Goal: Transaction & Acquisition: Purchase product/service

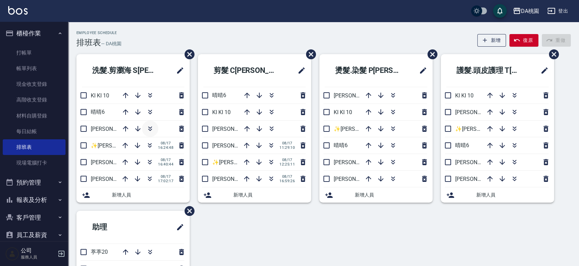
click at [152, 126] on icon "button" at bounding box center [150, 129] width 8 height 8
click at [149, 127] on icon "button" at bounding box center [150, 129] width 8 height 8
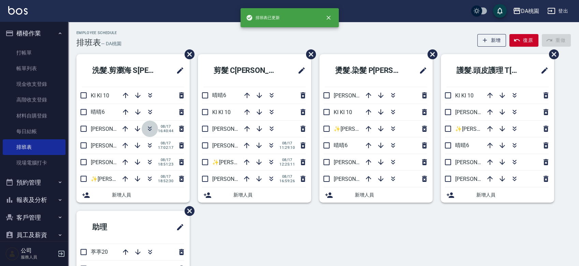
click at [149, 127] on icon "button" at bounding box center [150, 129] width 8 height 8
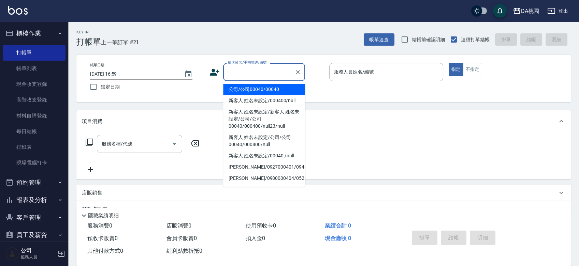
click at [229, 74] on input "顧客姓名/手機號碼/編號" at bounding box center [259, 72] width 66 height 12
type input "公司/公司00040/00040"
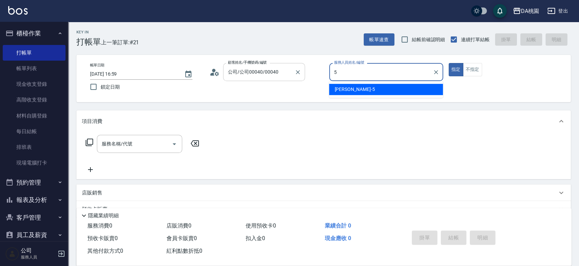
type input "[PERSON_NAME]-5"
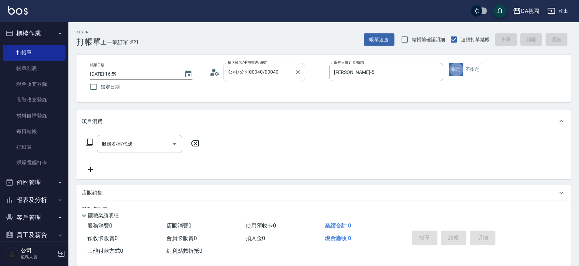
type button "true"
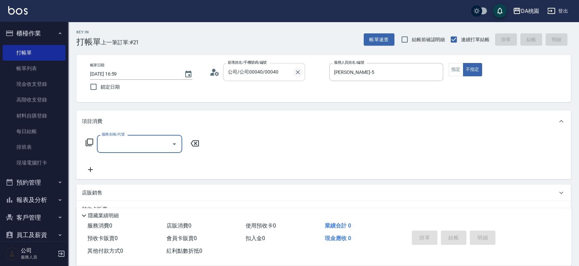
click at [298, 72] on icon "Clear" at bounding box center [298, 72] width 4 height 4
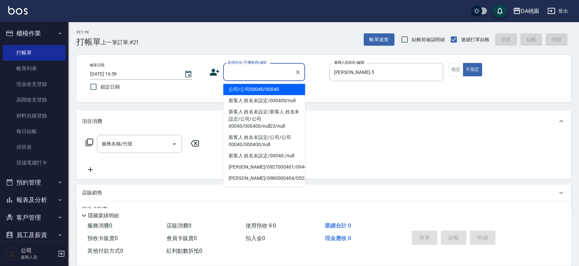
click at [278, 73] on input "顧客姓名/手機號碼/編號" at bounding box center [259, 72] width 66 height 12
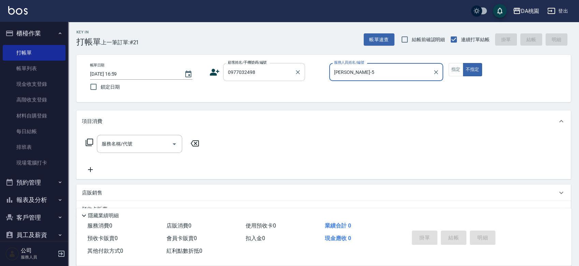
type input "0977032498"
click at [463, 63] on button "不指定" at bounding box center [472, 69] width 19 height 13
type button "false"
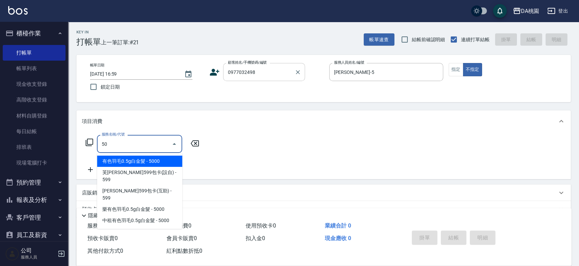
type input "508"
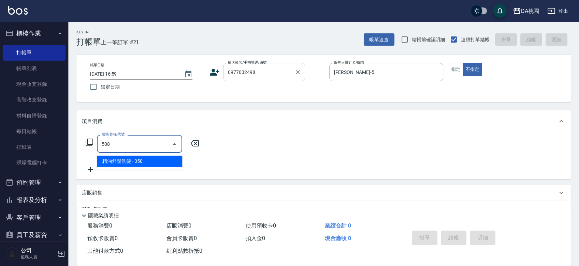
type input "30"
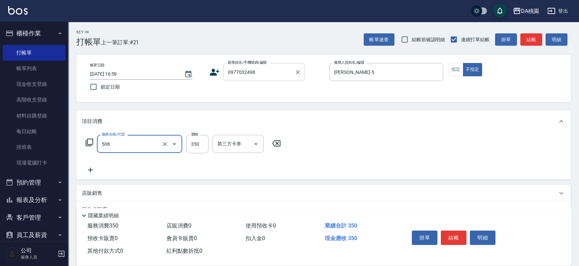
type input "精油舒壓洗髮(508)"
type input "5"
type input "0"
type input "55"
type input "50"
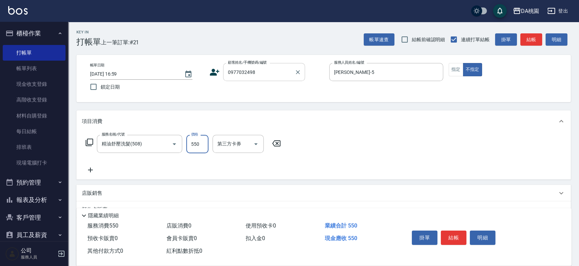
type input "550"
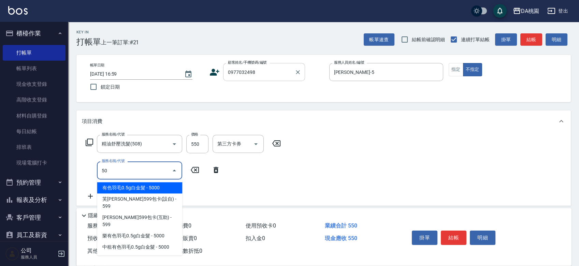
type input "504"
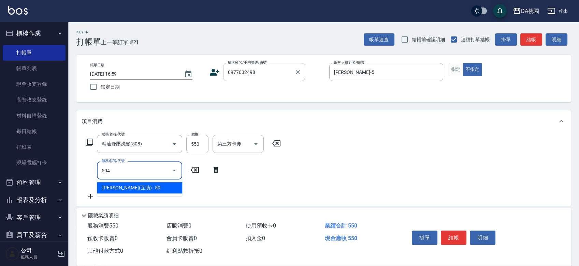
type input "60"
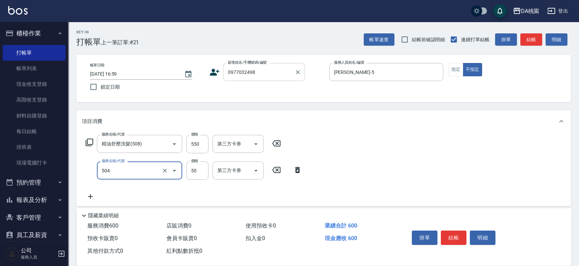
type input "潤絲(互助)(504)"
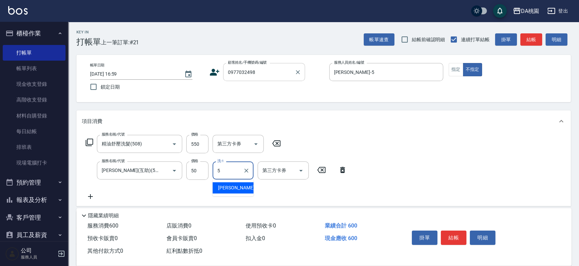
type input "琳達-5"
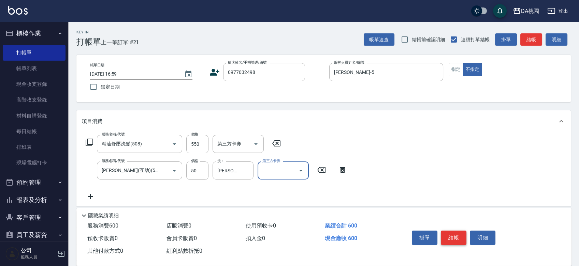
click at [453, 236] on button "結帳" at bounding box center [454, 238] width 26 height 14
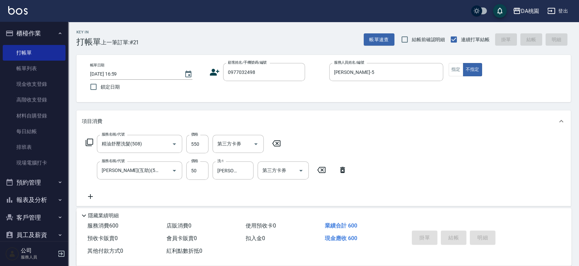
type input "2025/08/17 18:53"
type input "0"
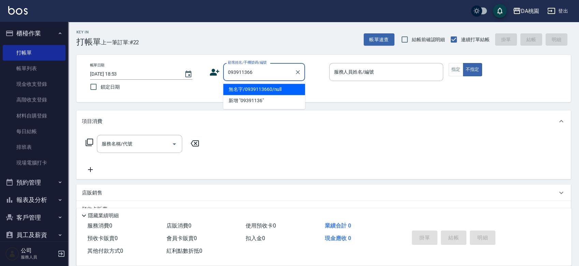
type input "0939113660"
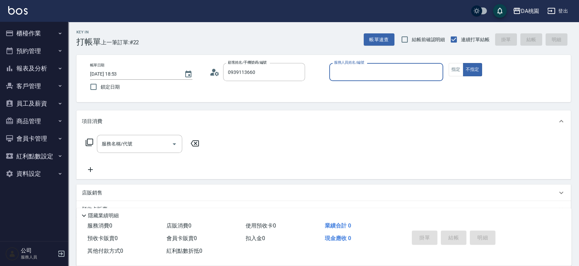
type input "無名字/0939113660/null"
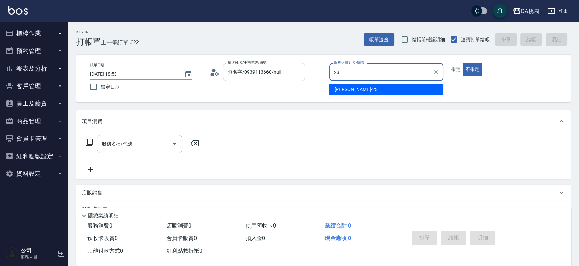
type input "亞瑟 -23"
type button "false"
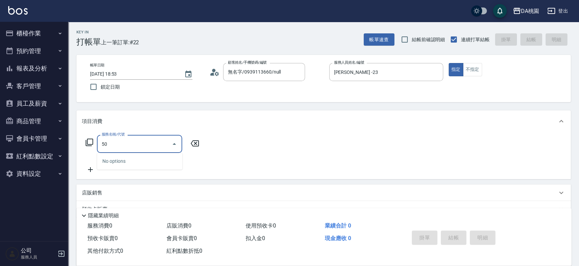
type input "500"
type input "20"
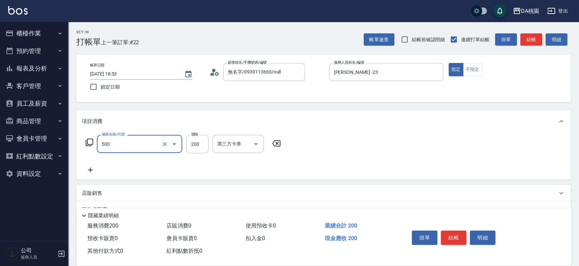
type input "洗髮(500)"
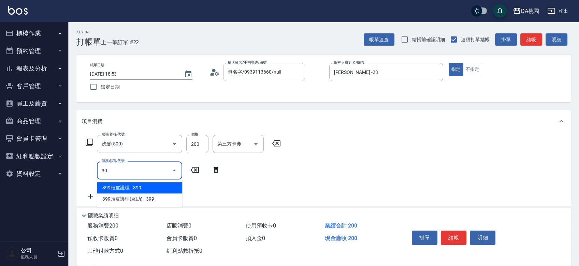
type input "303"
type input "50"
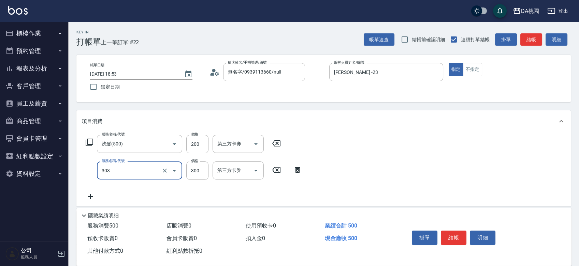
type input "A級剪髮(303)"
type input "5"
type input "20"
type input "500"
type input "70"
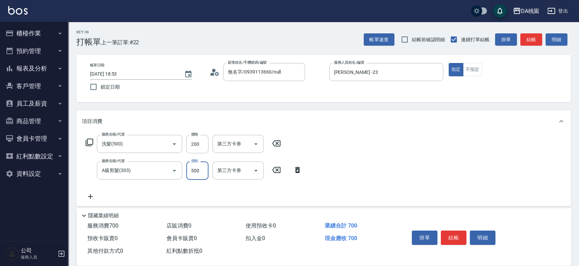
type input "500"
type input "600"
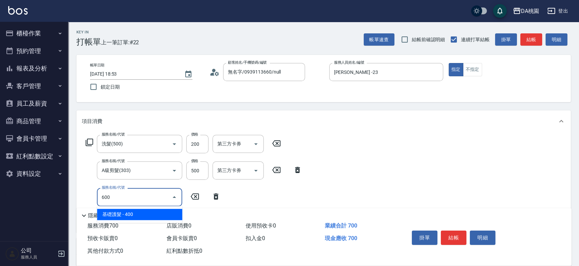
type input "110"
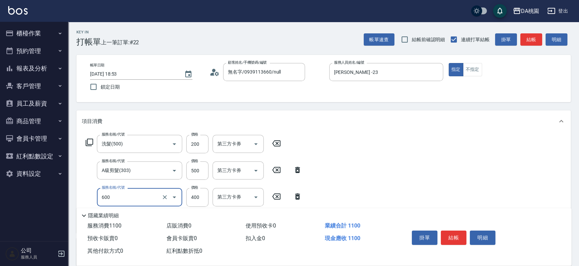
type input "基礎護髮(600)"
type input "70"
type input "300"
type input "100"
type input "300"
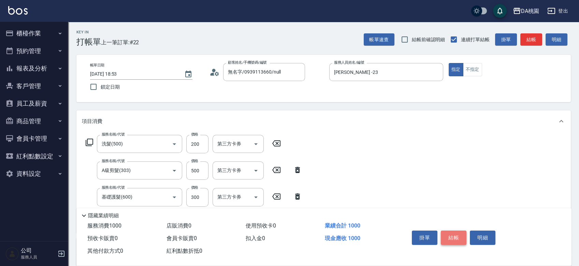
click at [448, 237] on button "結帳" at bounding box center [454, 238] width 26 height 14
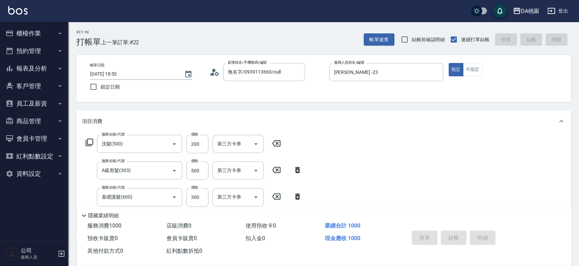
type input "0"
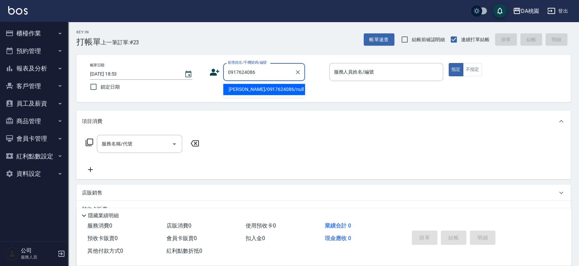
type input "陳姿蓉/0917624086/null"
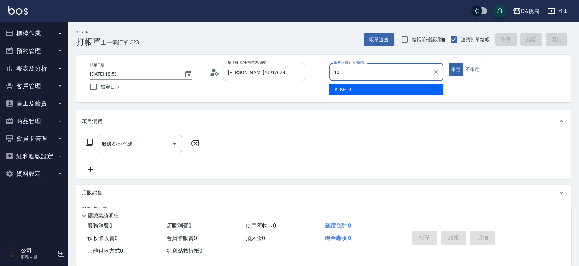
type input "KI KI -10"
type button "true"
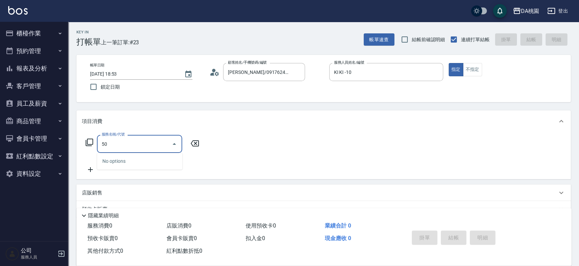
type input "501"
type input "20"
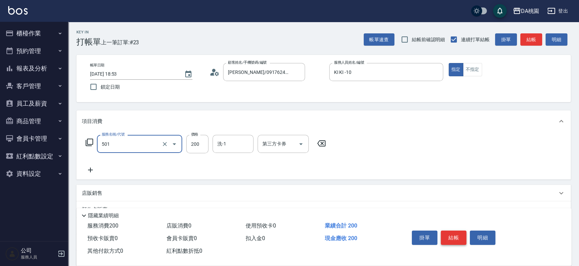
type input "洗髮(互助)(501)"
type input "0"
type input "250"
type input "20"
type input "250"
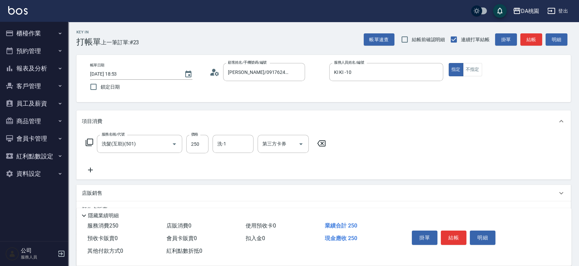
click at [319, 143] on icon at bounding box center [321, 144] width 17 height 8
type input "0"
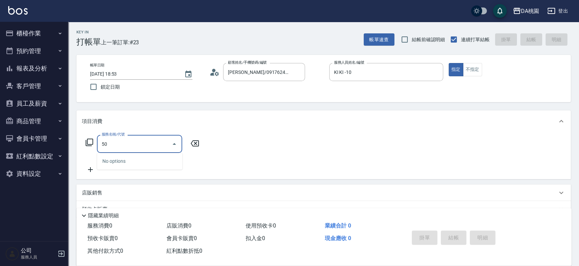
type input "500"
type input "20"
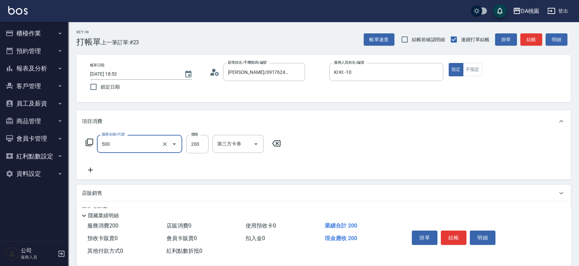
type input "洗髮(500)"
type input "2"
type input "0"
type input "25"
type input "20"
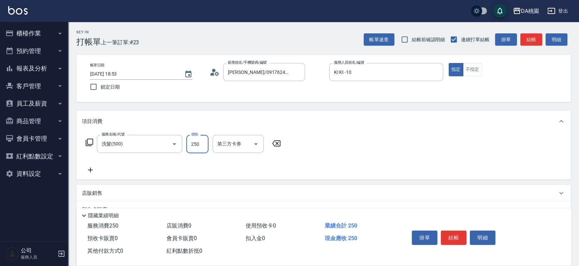
type input "250"
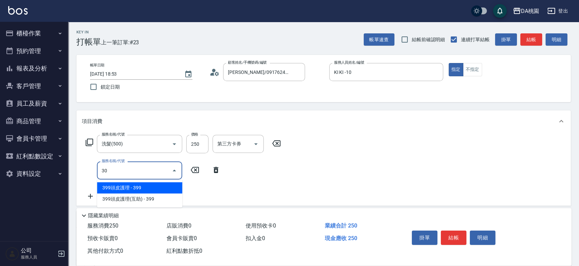
type input "303"
type input "50"
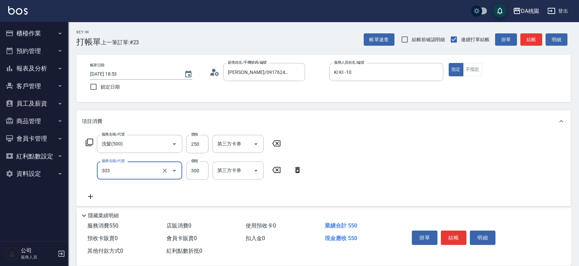
type input "A級剪髮(303)"
type input "4"
type input "20"
type input "40"
type input "60"
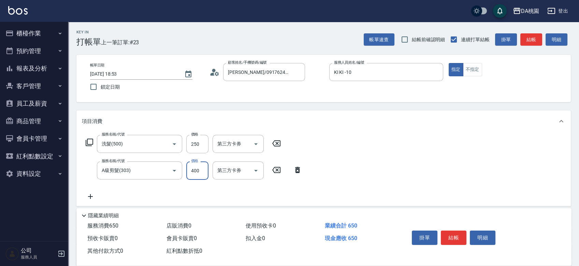
type input "400"
type input "401"
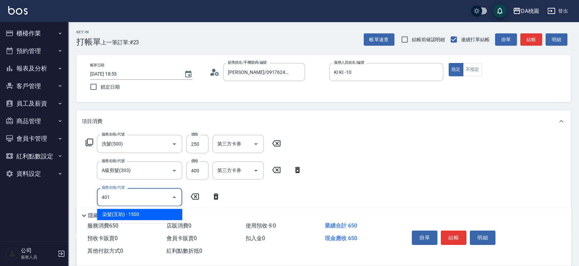
type input "210"
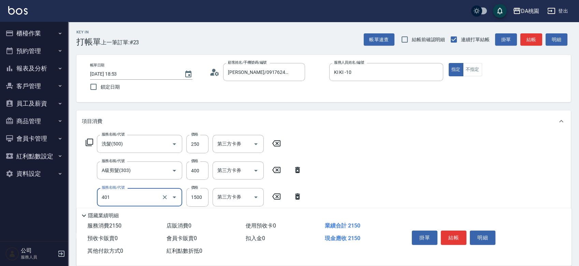
type input "染髮(互助)(401)"
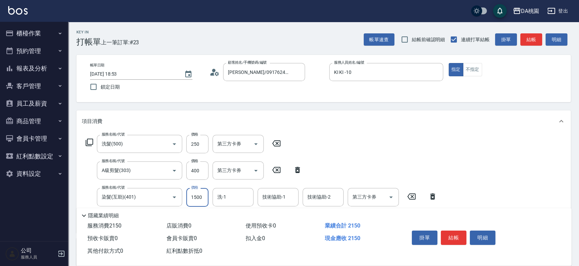
type input "1"
type input "60"
type input "120"
type input "70"
type input "1200"
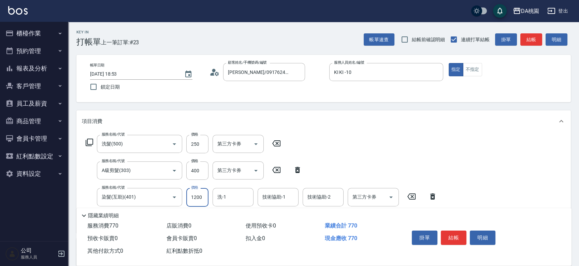
type input "180"
type input "1200"
type input "cherry-25"
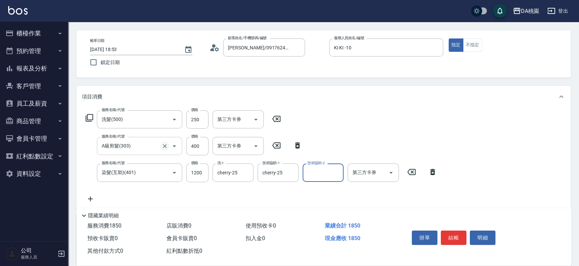
scroll to position [38, 0]
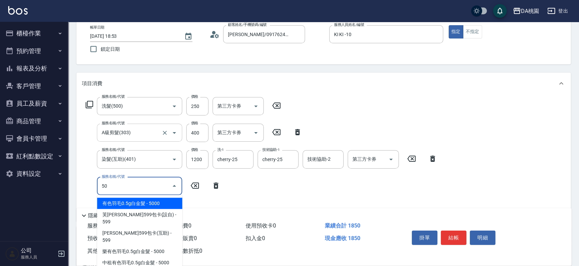
type input "504"
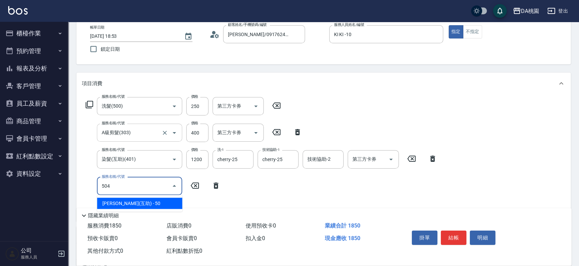
type input "190"
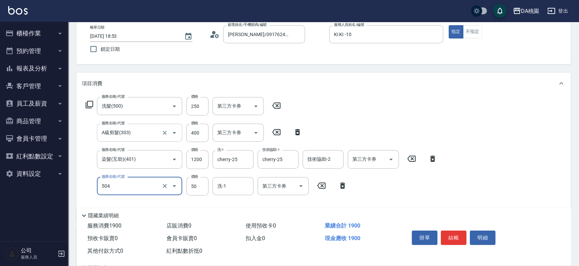
type input "潤絲(互助)(504)"
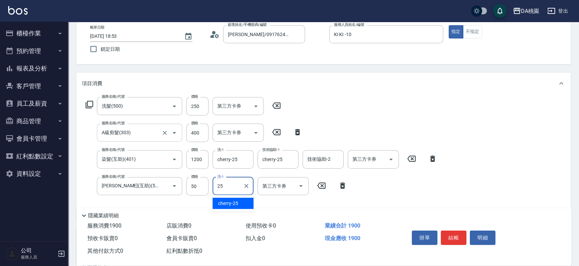
type input "cherry-25"
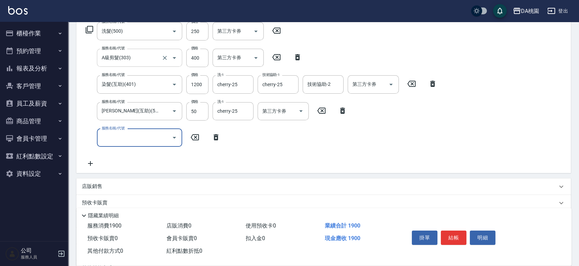
scroll to position [114, 0]
type input "210"
type input "220"
type input "補燙&局部燙(210)"
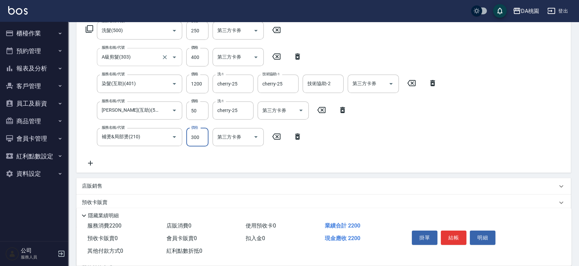
type input "5"
type input "190"
type input "500"
type input "240"
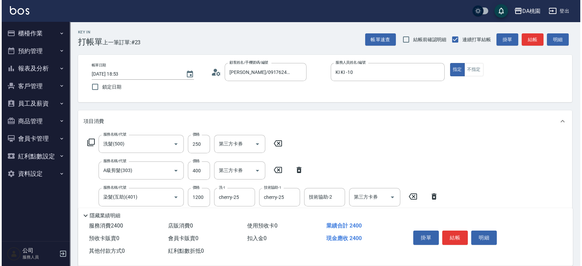
scroll to position [0, 0]
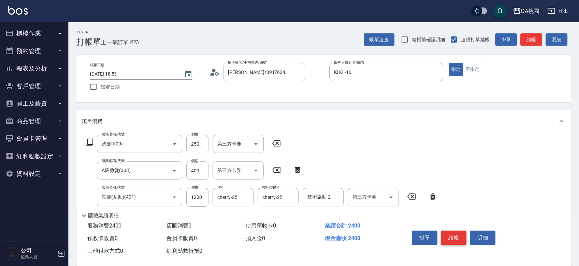
type input "500"
click at [450, 235] on button "結帳" at bounding box center [454, 238] width 26 height 14
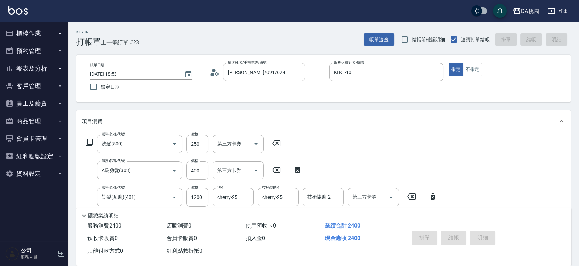
type input "2025/08/17 18:54"
type input "0"
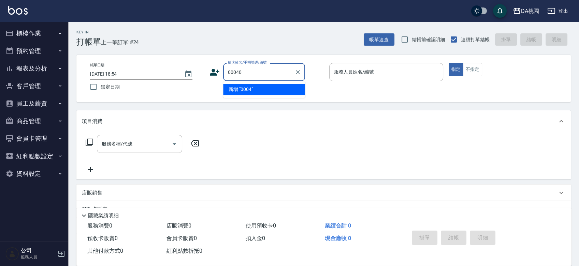
type input "00040"
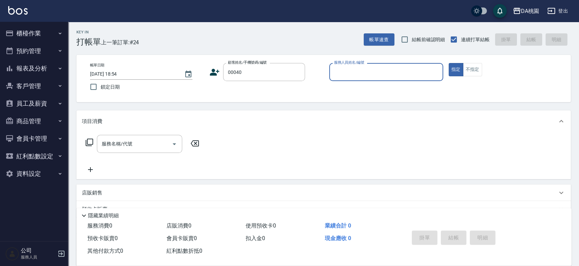
type input "8"
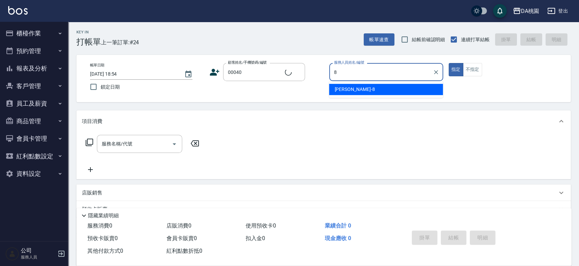
type input "公司/公司00040/00040"
type input "桑妮-8"
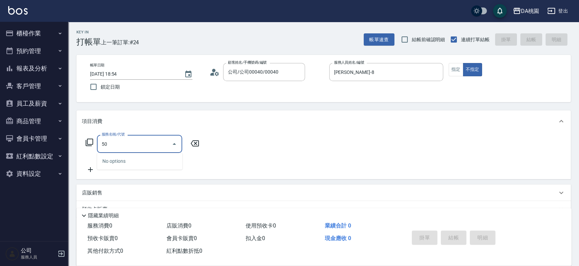
type input "501"
type input "20"
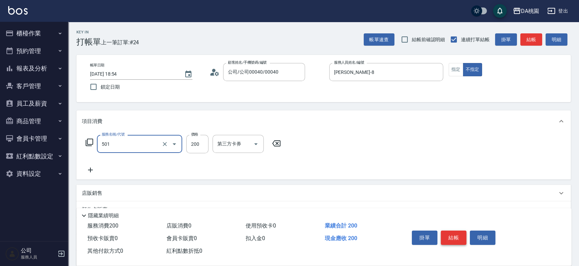
type input "洗髮(互助)(501)"
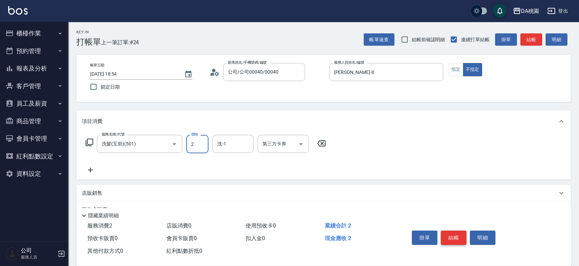
type input "0"
type input "25"
type input "20"
type input "250"
type input "可可-19"
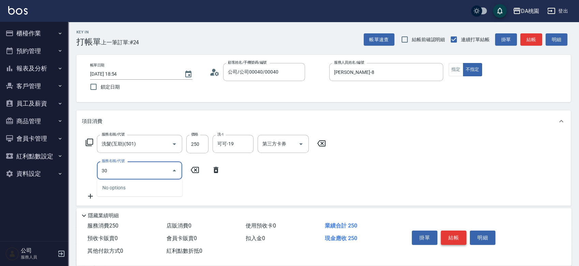
type input "303"
type input "50"
type input "A級剪髮(303)"
type input "20"
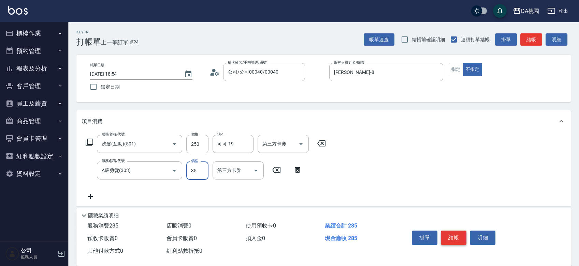
type input "350"
type input "60"
type input "350"
click at [450, 235] on button "結帳" at bounding box center [454, 238] width 26 height 14
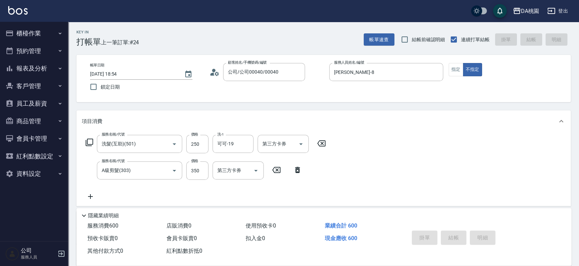
type input "0"
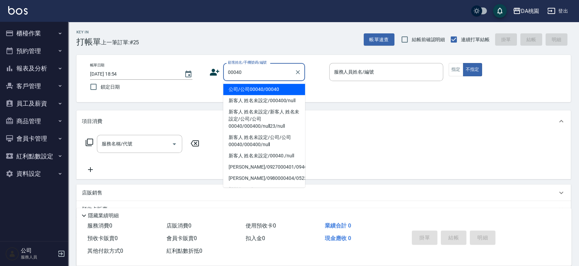
type input "公司/公司00040/00040"
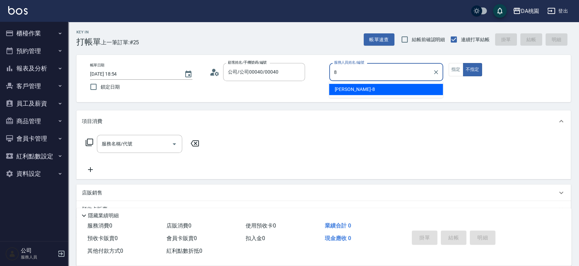
type input "桑妮-8"
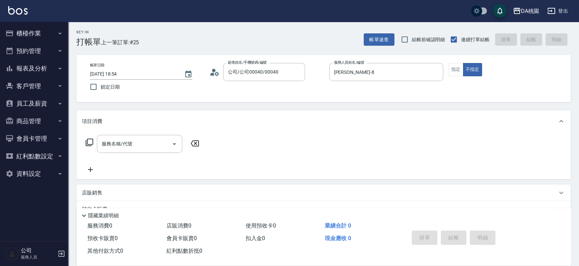
click at [90, 144] on icon at bounding box center [89, 143] width 8 height 8
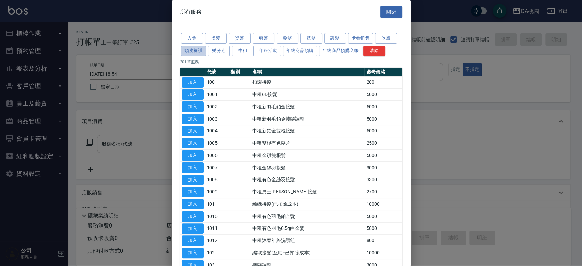
click at [197, 50] on button "頭皮養護" at bounding box center [193, 50] width 25 height 11
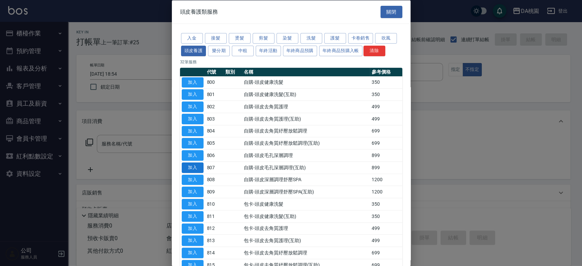
click at [197, 166] on button "加入" at bounding box center [193, 167] width 22 height 11
type input "自購-頭皮毛孔深層調理(互助)(807)"
type input "80"
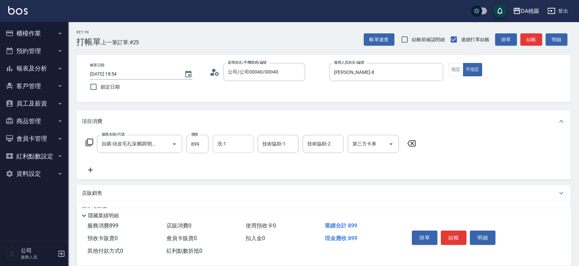
click at [216, 140] on input "洗-1" at bounding box center [233, 144] width 35 height 12
type input "小妤-18"
click at [456, 235] on button "結帳" at bounding box center [454, 238] width 26 height 14
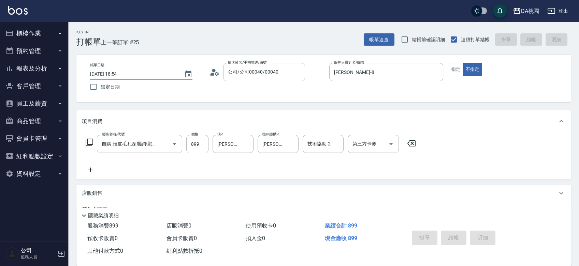
type input "2025/08/17 18:55"
type input "0"
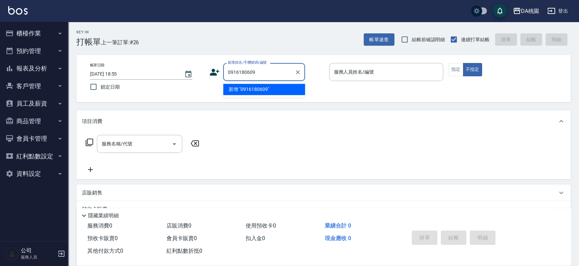
type input "0916180609"
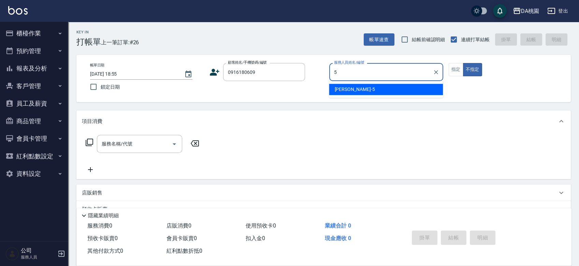
type input "琳達-5"
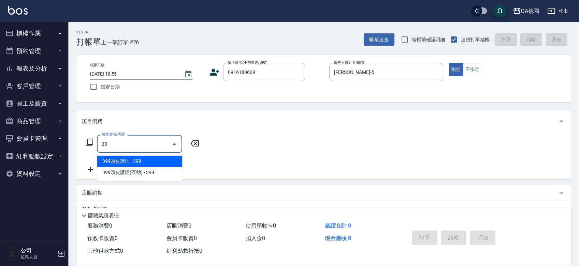
type input "301"
type input "10"
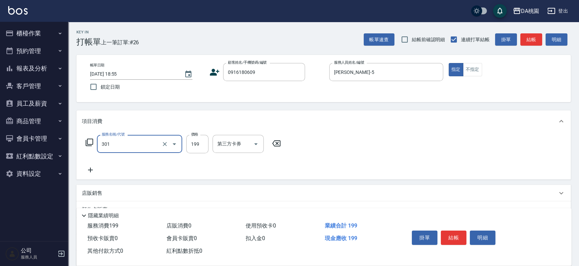
type input "學生剪髮(301)"
click at [279, 141] on icon at bounding box center [276, 144] width 17 height 8
type input "0"
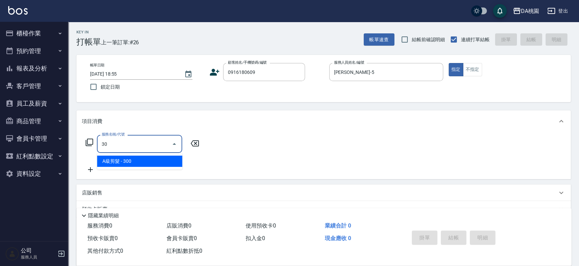
type input "303"
type input "30"
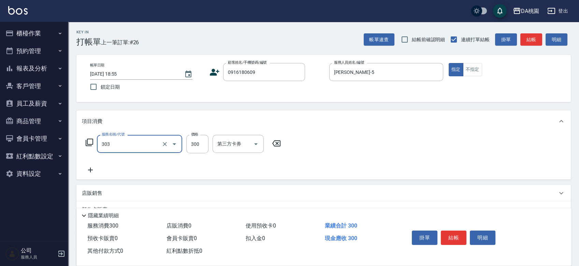
type input "A級剪髮(303)"
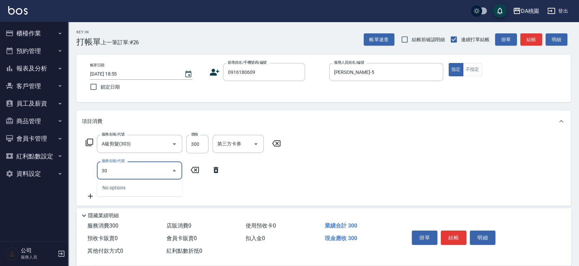
type input "303"
type input "60"
type input "A級剪髮(303)"
click at [451, 231] on button "結帳" at bounding box center [454, 238] width 26 height 14
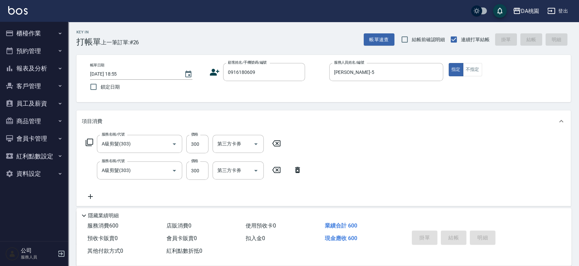
type input "0"
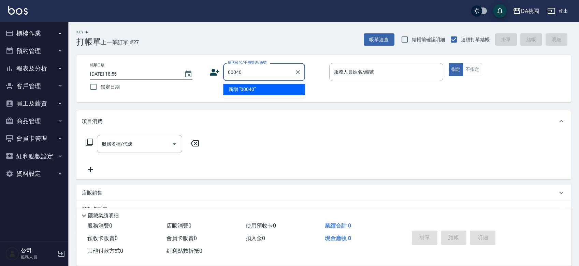
type input "00040"
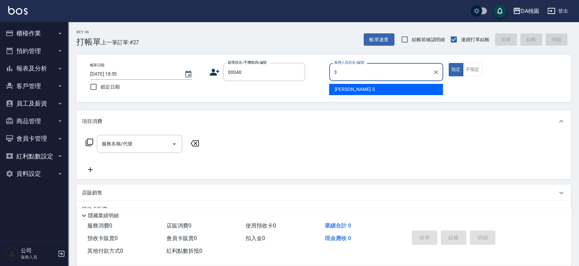
type input "愛莉絲-3"
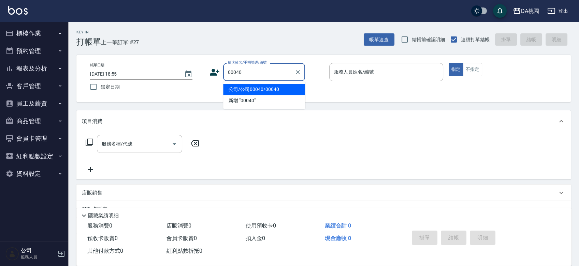
type input "公司/公司00040/00040"
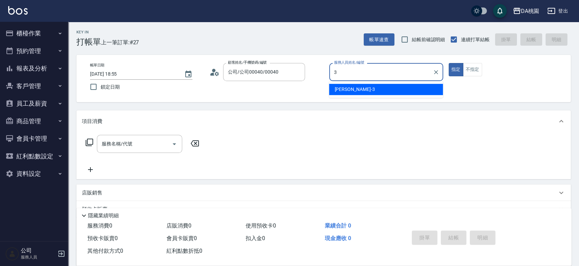
type input "愛莉絲-3"
type button "true"
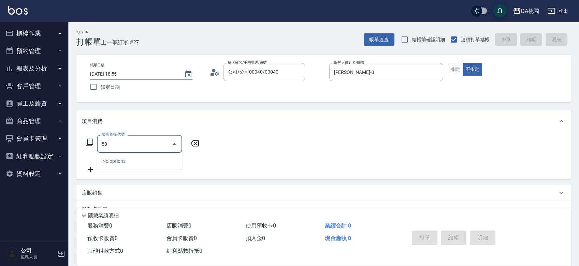
type input "508"
type input "30"
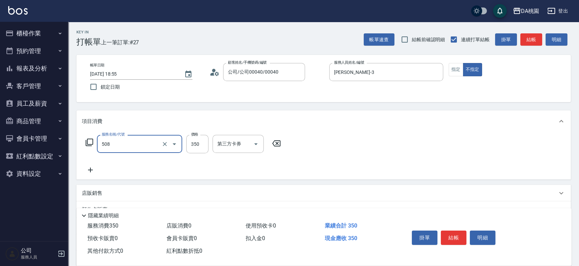
type input "精油舒壓洗髮(508)"
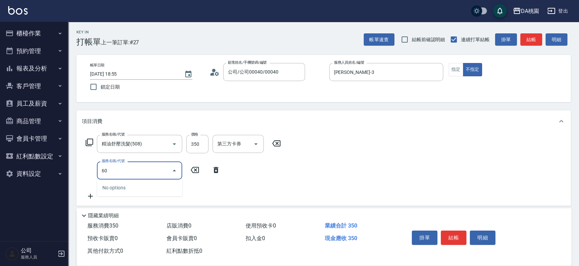
type input "604"
type input "110"
type input "炫色護髮(604)"
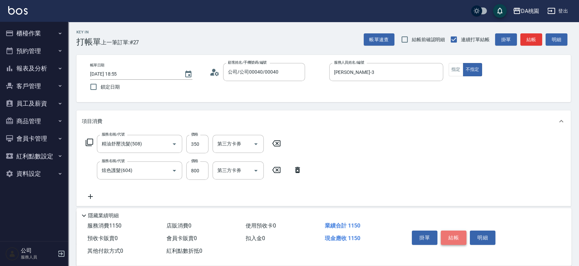
click at [453, 236] on button "結帳" at bounding box center [454, 238] width 26 height 14
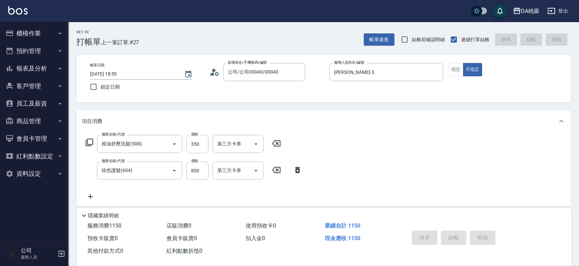
type input "2025/08/17 18:56"
type input "0"
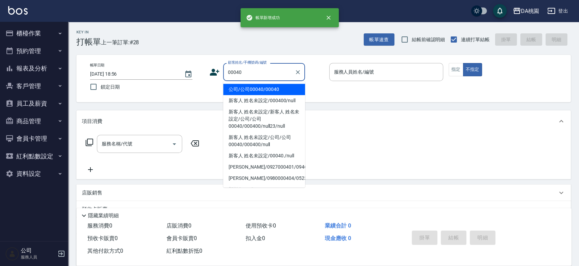
type input "公司/公司00040/00040"
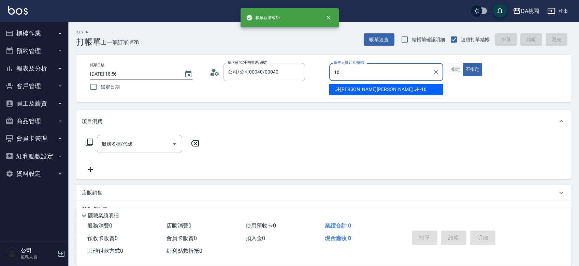
type input "16"
type button "false"
type input "✨GARY蓋瑞 ✨-16"
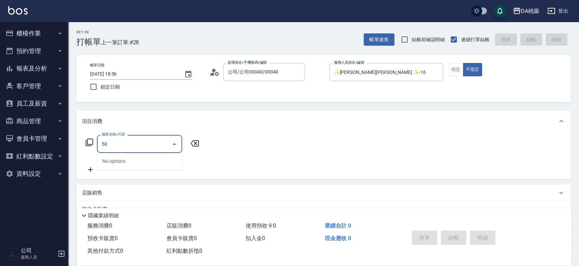
type input "508"
type input "30"
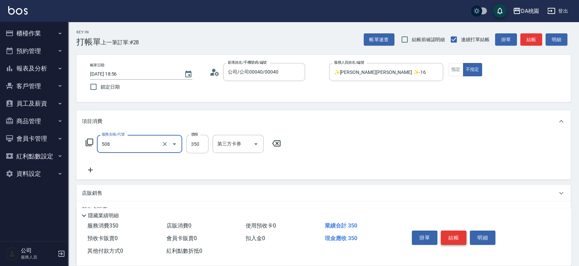
type input "精油舒壓洗髮(508)"
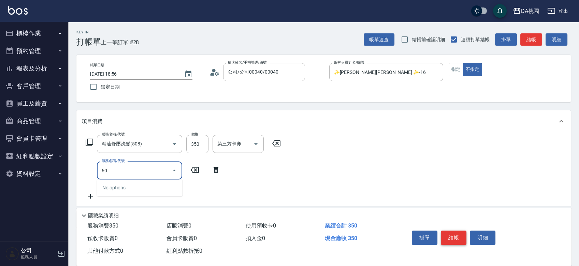
type input "604"
type input "110"
type input "炫色護髮(604)"
click at [453, 236] on button "結帳" at bounding box center [454, 238] width 26 height 14
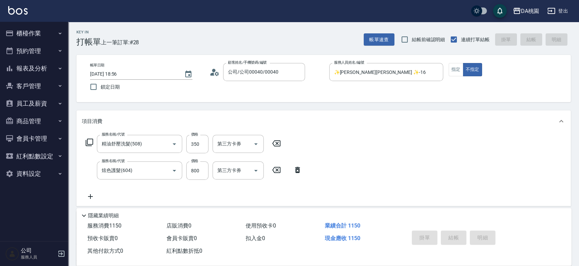
type input "0"
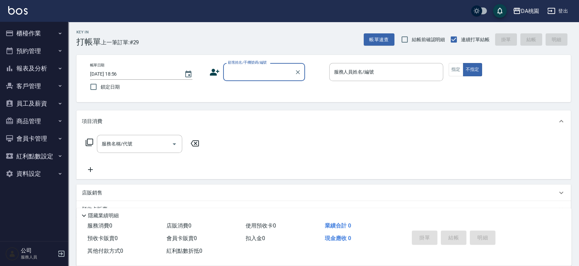
click at [23, 32] on button "櫃檯作業" at bounding box center [34, 34] width 63 height 18
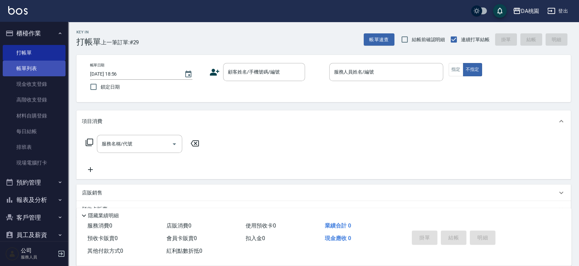
click at [24, 72] on link "帳單列表" at bounding box center [34, 69] width 63 height 16
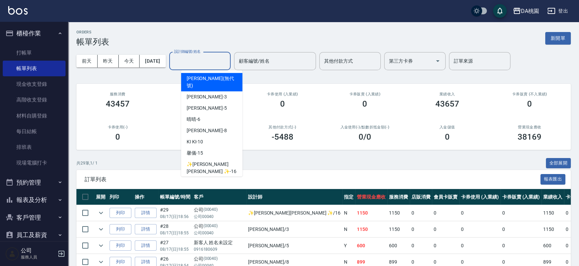
click at [216, 57] on input "設計師編號/姓名" at bounding box center [199, 61] width 55 height 12
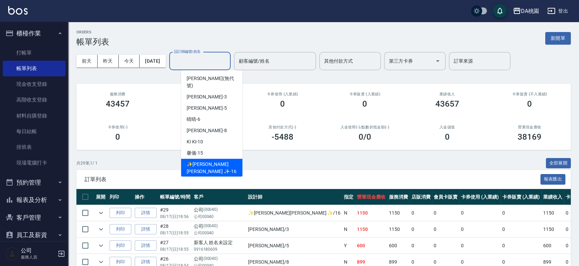
click at [221, 161] on span "✨GARY蓋瑞 ✨ -16" at bounding box center [212, 168] width 50 height 14
type input "✨GARY蓋瑞 ✨-16"
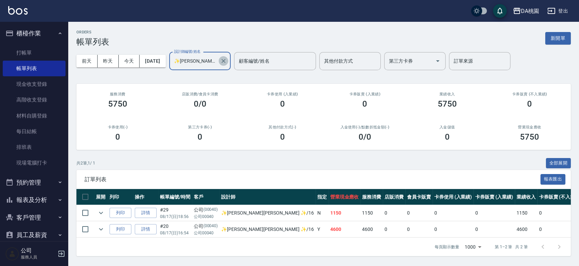
click at [227, 60] on icon "Clear" at bounding box center [223, 61] width 7 height 7
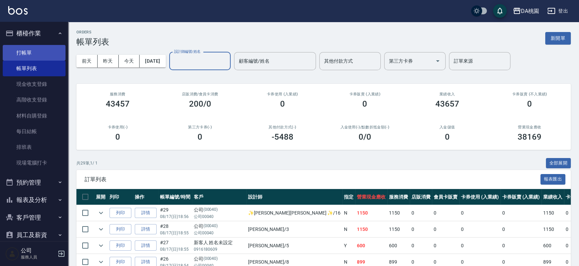
click at [47, 54] on link "打帳單" at bounding box center [34, 53] width 63 height 16
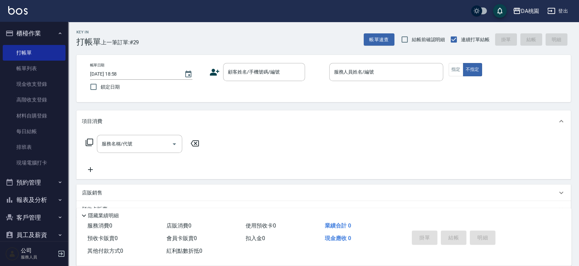
click at [322, 93] on div "帳單日期 2025/08/17 18:58 鎖定日期 顧客姓名/手機號碼/編號 顧客姓名/手機號碼/編號 服務人員姓名/編號 服務人員姓名/編號 指定 不指定" at bounding box center [324, 78] width 478 height 31
click at [267, 71] on input "顧客姓名/手機號碼/編號" at bounding box center [259, 72] width 66 height 12
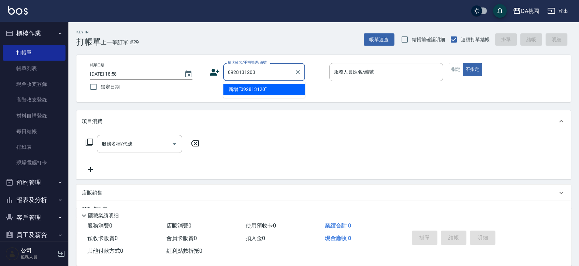
type input "0928131203"
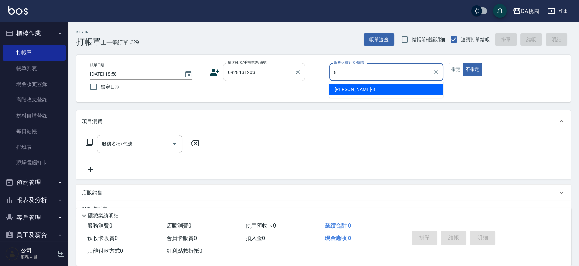
type input "桑妮-8"
type button "false"
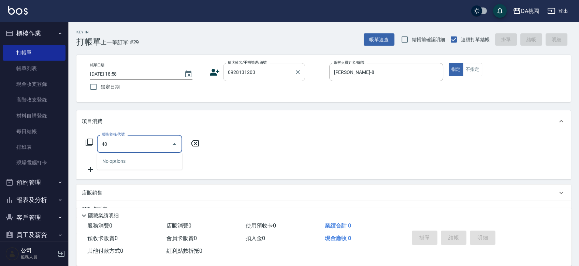
type input "401"
type input "150"
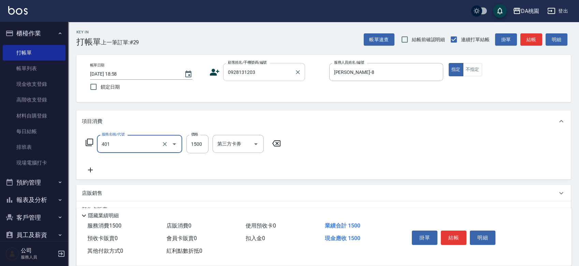
type input "染髮(互助)(401)"
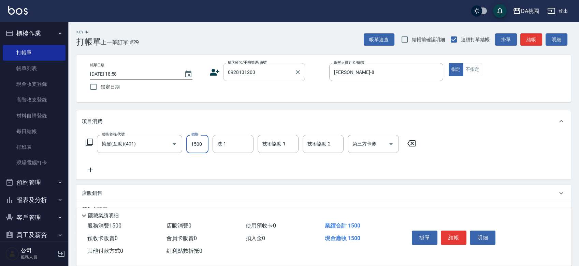
type input "2"
type input "0"
type input "278"
type input "270"
type input "2780"
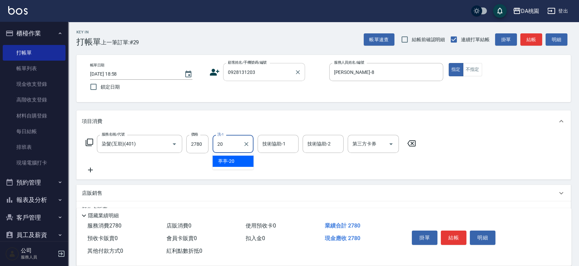
type input "葶葶-20"
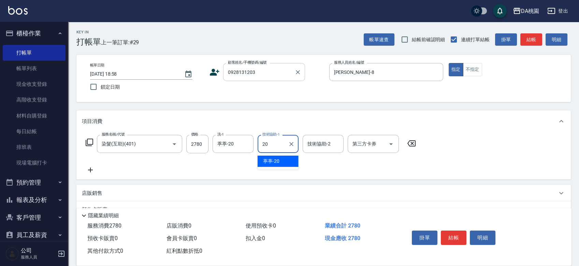
type input "葶葶-20"
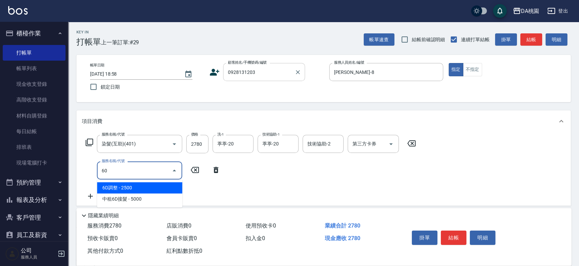
type input "603"
type input "330"
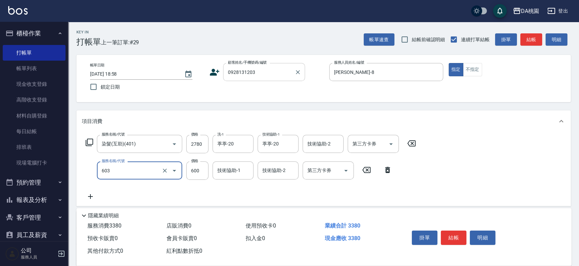
type input "精油護髮(互助)(603)"
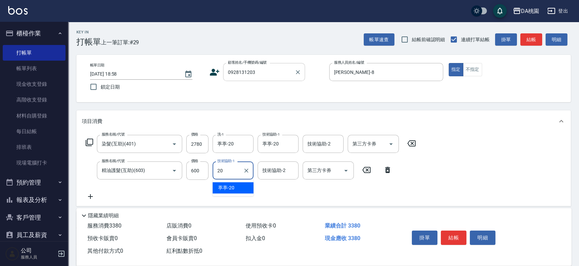
type input "葶葶-20"
click at [455, 239] on button "結帳" at bounding box center [454, 238] width 26 height 14
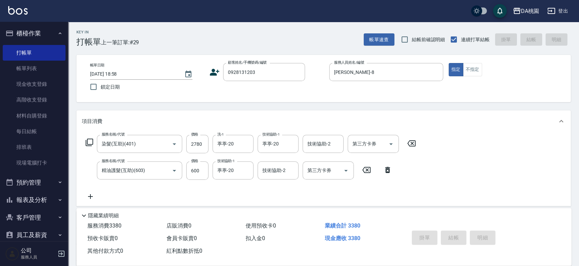
type input "2025/08/17 19:08"
type input "0"
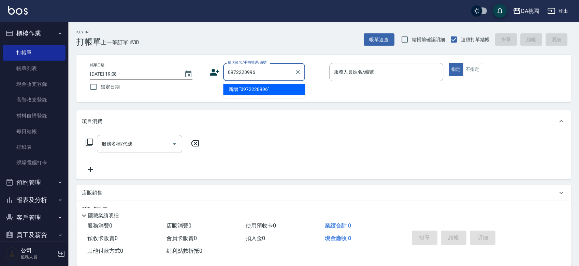
type input "0972228996"
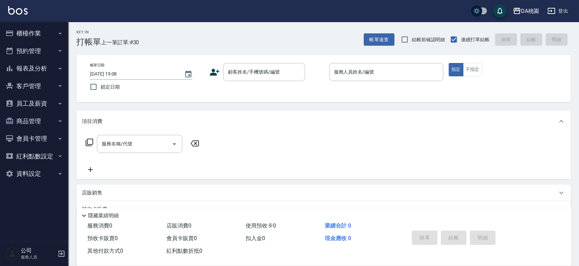
click at [182, 124] on div "項目消費" at bounding box center [319, 121] width 475 height 7
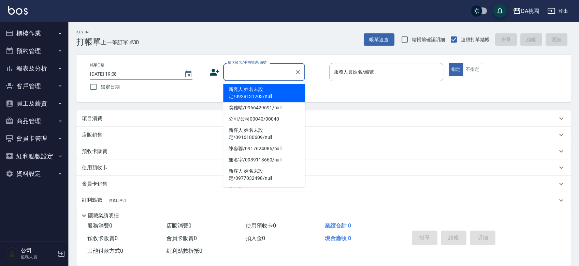
click at [262, 69] on div "顧客姓名/手機號碼/編號 顧客姓名/手機號碼/編號" at bounding box center [264, 72] width 82 height 18
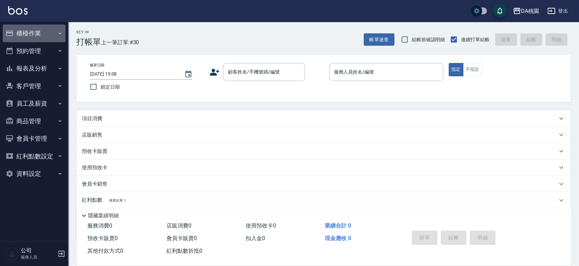
click at [32, 32] on button "櫃檯作業" at bounding box center [34, 34] width 63 height 18
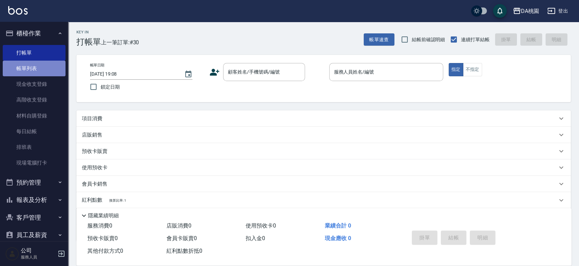
click at [36, 66] on link "帳單列表" at bounding box center [34, 69] width 63 height 16
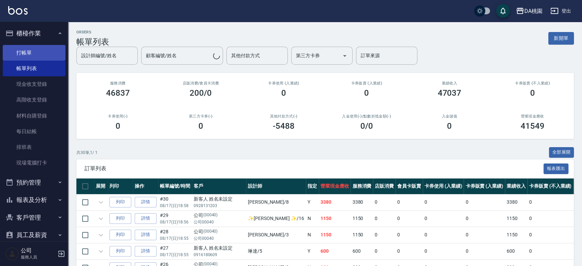
click at [40, 52] on link "打帳單" at bounding box center [34, 53] width 63 height 16
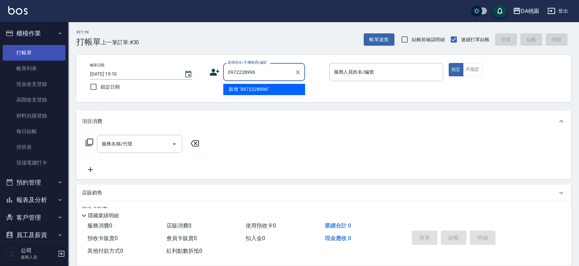
type input "0972228996"
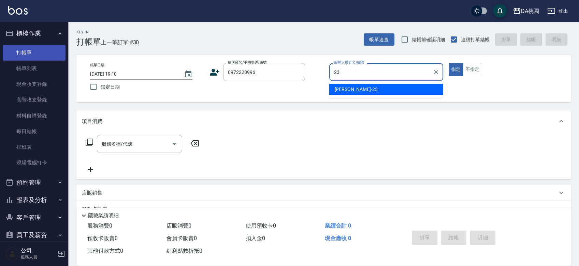
type input "亞瑟 -23"
type button "true"
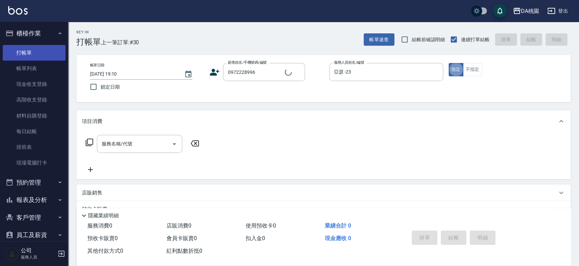
type input "[PERSON_NAME]/0972228996/02420"
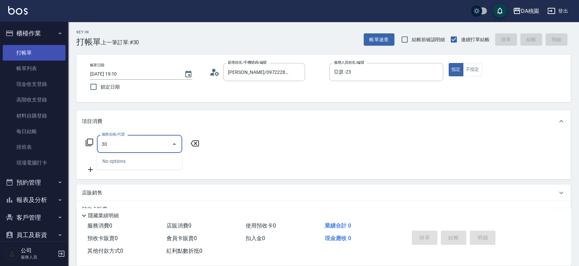
type input "303"
type input "30"
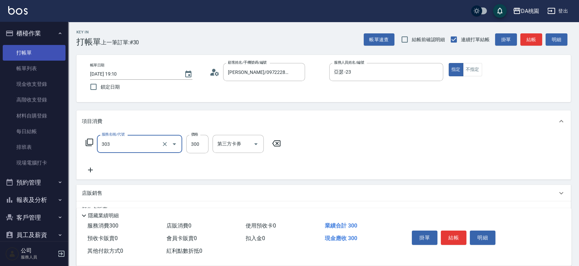
type input "A級剪髮(303)"
type input "5"
type input "0"
type input "500"
type input "50"
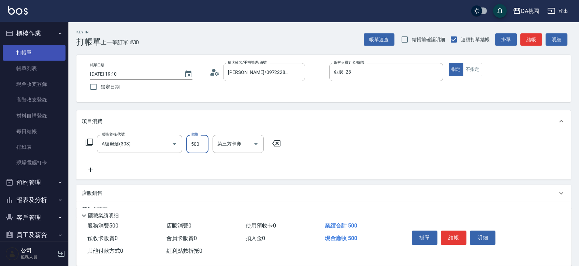
type input "500"
click at [449, 236] on button "結帳" at bounding box center [454, 238] width 26 height 14
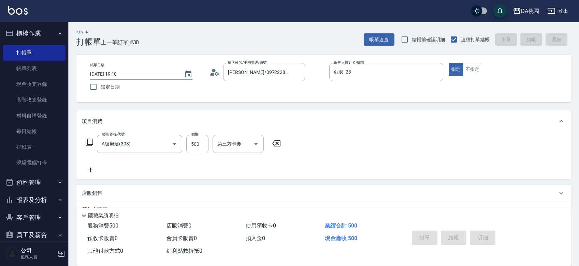
type input "0"
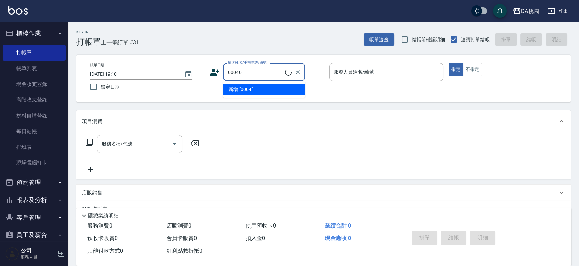
type input "公司/公司00040/00040"
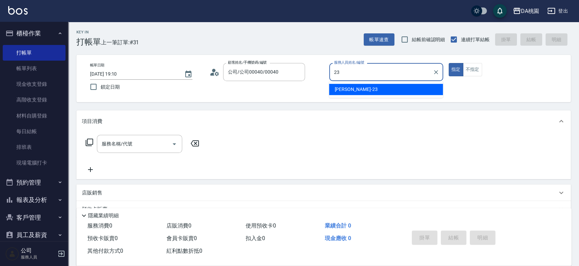
type input "亞瑟 -23"
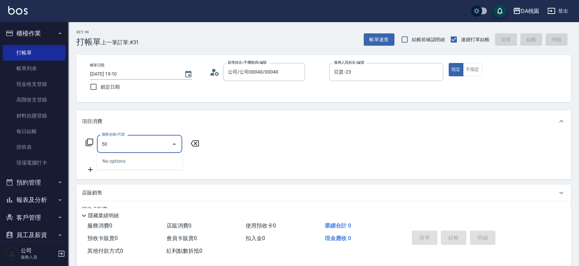
type input "501"
type input "20"
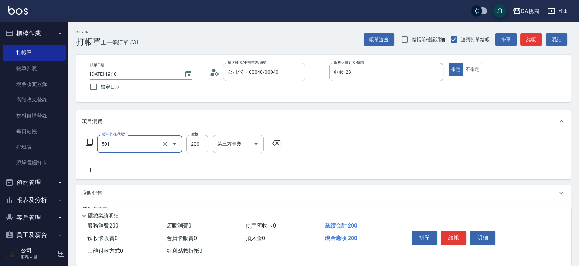
type input "洗髮(互助)(501)"
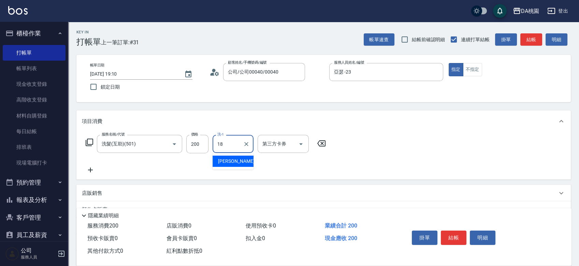
type input "[PERSON_NAME]-18"
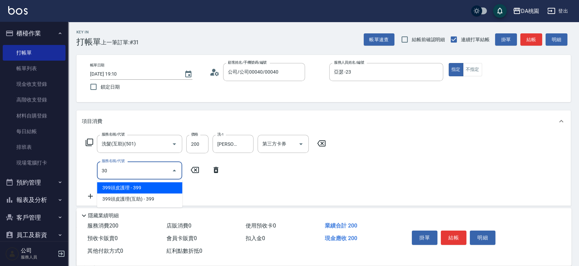
type input "303"
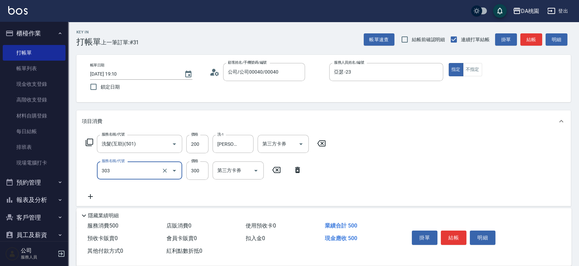
type input "50"
type input "A級剪髮(303)"
type input "5"
type input "20"
type input "500"
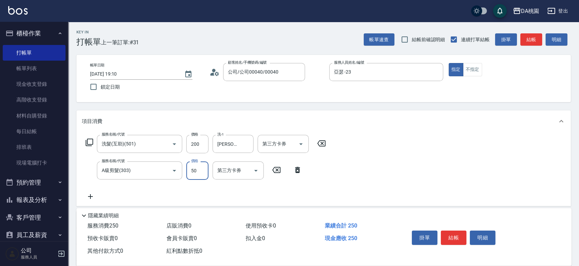
type input "70"
type input "500"
click at [449, 235] on button "結帳" at bounding box center [454, 238] width 26 height 14
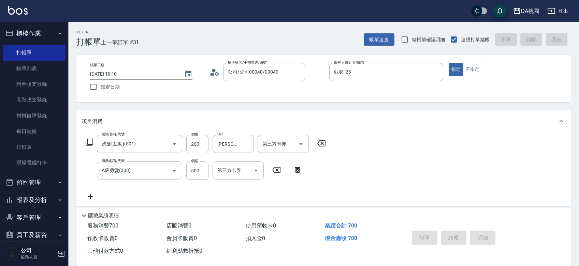
type input "[DATE] 19:19"
type input "0"
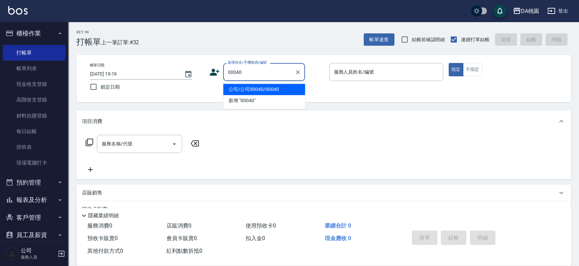
type input "00040"
type input "1"
type input "公司/公司00040/00040"
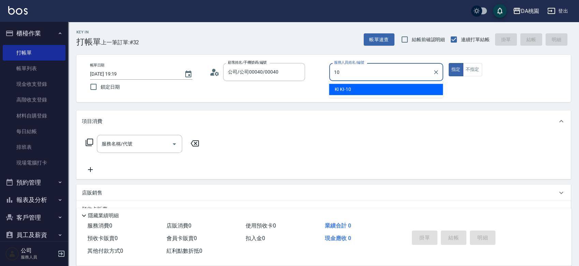
type input "KI KI -10"
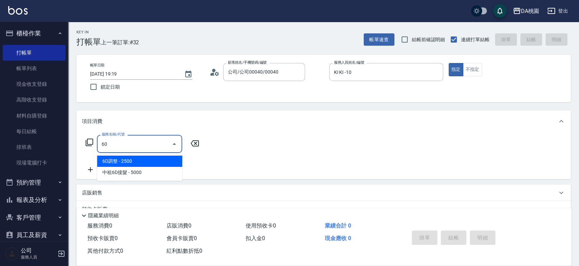
type input "609"
type input "120"
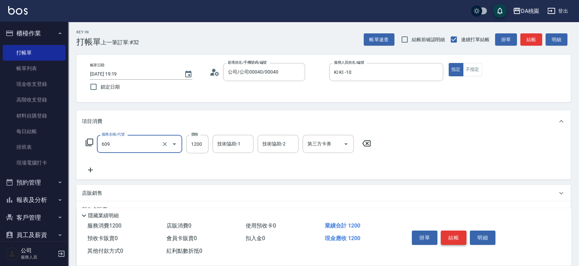
type input "鱗脂質護髮(互助)(609)"
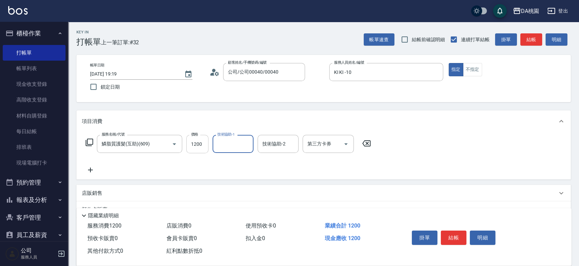
click at [194, 142] on input "1200" at bounding box center [197, 144] width 22 height 18
type input "1"
type input "0"
type input "150"
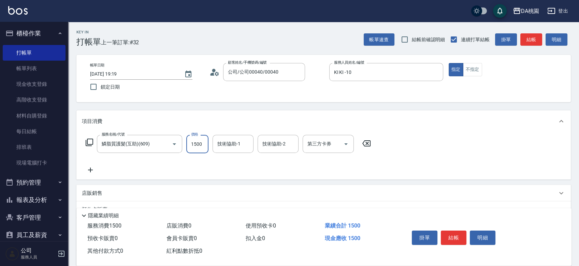
type input "1500"
type input "cherry-25"
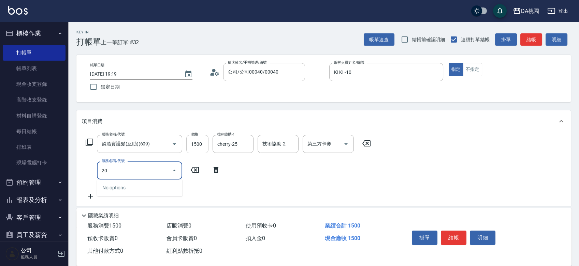
type input "201"
type input "300"
type input "離子燙-互助(201)"
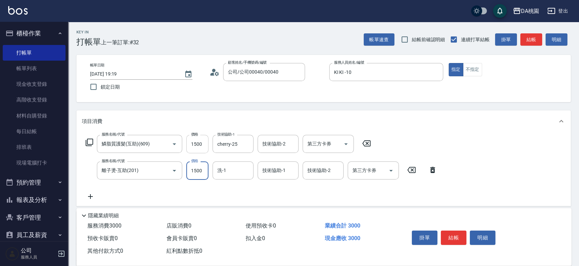
type input "3"
type input "150"
type input "359"
type input "180"
type input "3598"
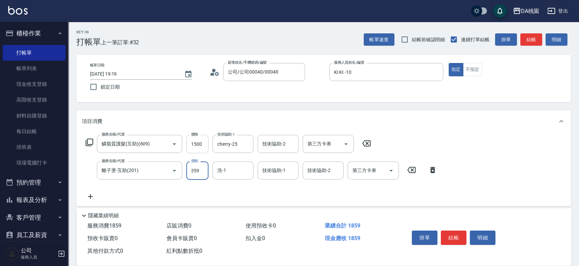
type input "500"
type input "3598"
type input "cherry-25"
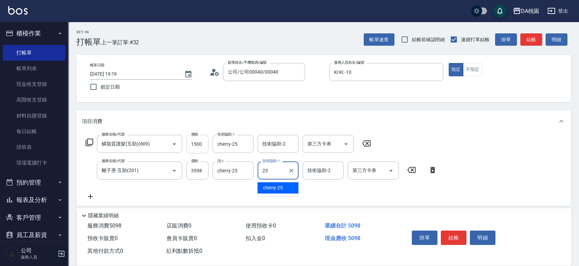
type input "cherry-25"
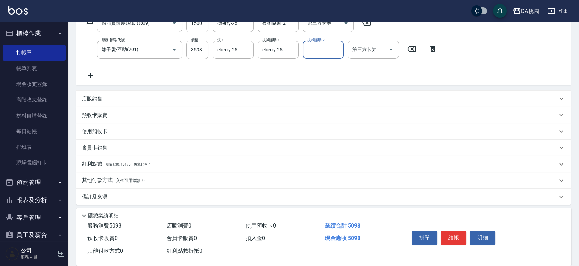
scroll to position [125, 0]
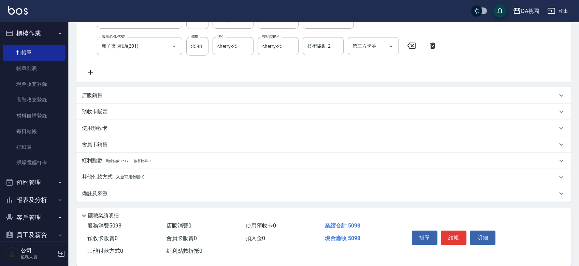
click at [166, 178] on div "其他付款方式 入金可用餘額: 0" at bounding box center [319, 178] width 475 height 8
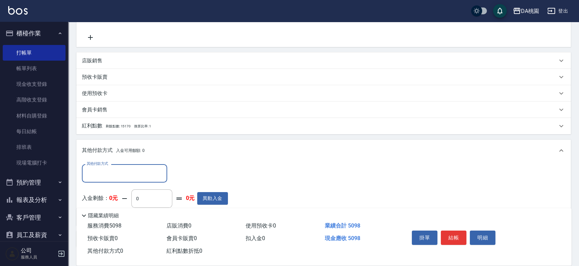
scroll to position [200, 0]
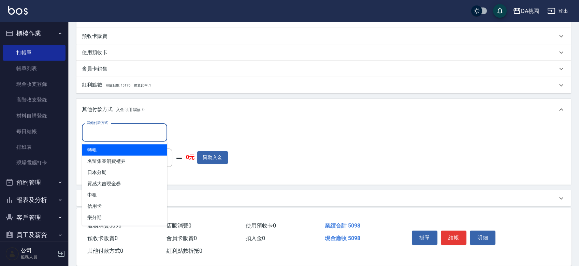
click at [118, 129] on input "其他付款方式" at bounding box center [124, 133] width 79 height 12
click at [116, 151] on span "轉帳" at bounding box center [124, 150] width 85 height 11
type input "轉帳"
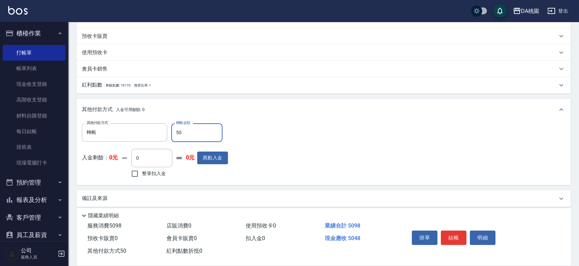
type input "509"
type input "450"
type input "5098"
type input "0"
type input "5098"
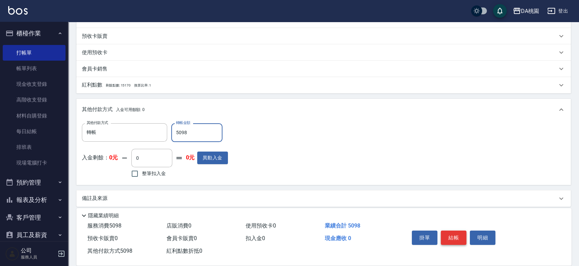
click at [455, 239] on button "結帳" at bounding box center [454, 238] width 26 height 14
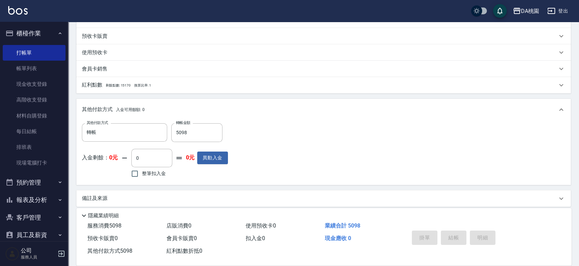
type input "2025/08/17 19:21"
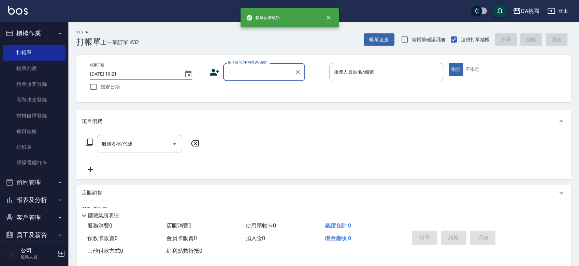
scroll to position [0, 0]
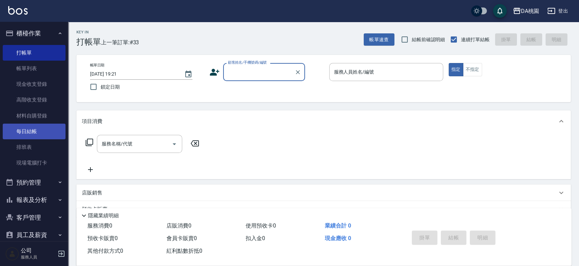
click at [15, 134] on link "每日結帳" at bounding box center [34, 132] width 63 height 16
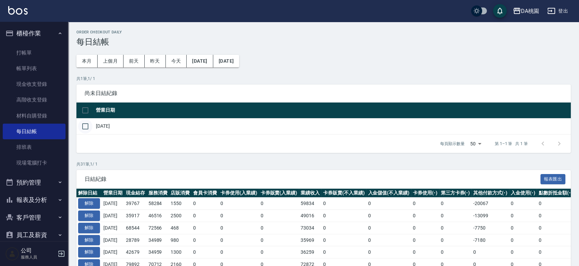
click at [85, 126] on input "checkbox" at bounding box center [85, 126] width 14 height 14
checkbox input "true"
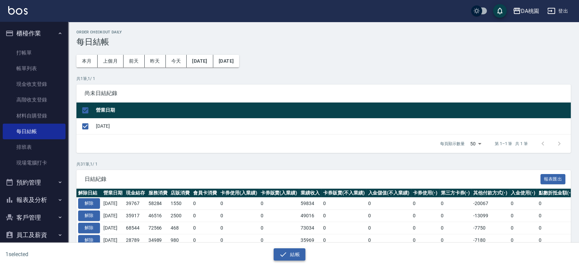
click at [288, 257] on button "結帳" at bounding box center [290, 255] width 32 height 13
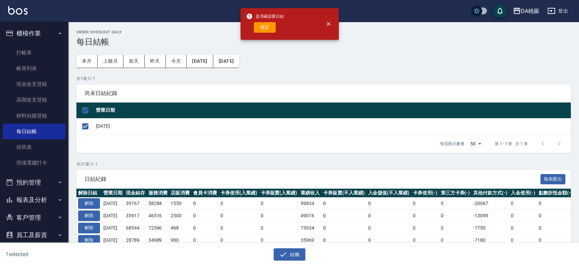
drag, startPoint x: 264, startPoint y: 10, endPoint x: 262, endPoint y: 15, distance: 5.4
click at [263, 10] on div "是否確認要日結 確定" at bounding box center [290, 24] width 98 height 32
drag, startPoint x: 262, startPoint y: 17, endPoint x: 261, endPoint y: 25, distance: 8.2
click at [261, 25] on div "是否確認要日結 確定" at bounding box center [265, 24] width 38 height 28
click at [261, 25] on button "確定" at bounding box center [265, 27] width 22 height 11
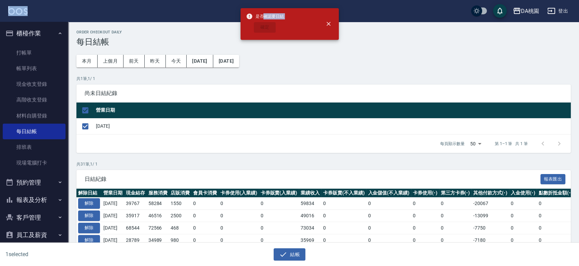
checkbox input "false"
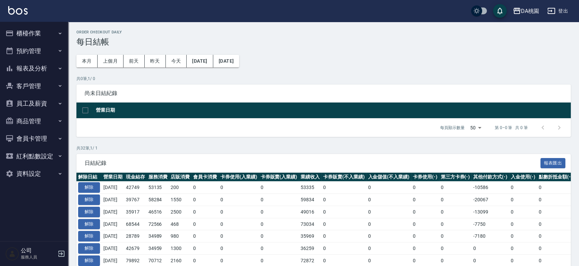
click at [44, 68] on button "報表及分析" at bounding box center [34, 69] width 63 height 18
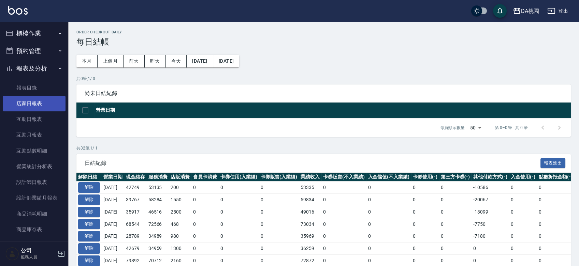
click at [37, 106] on link "店家日報表" at bounding box center [34, 104] width 63 height 16
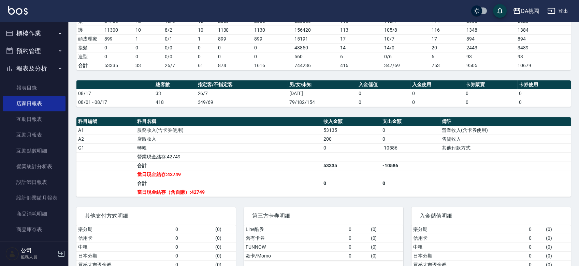
scroll to position [151, 0]
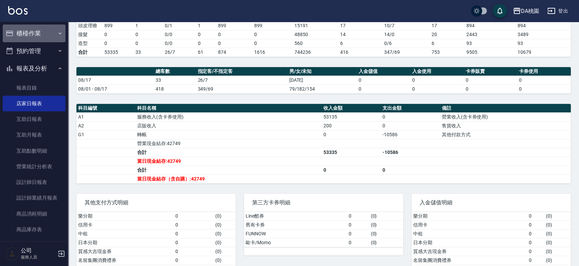
click at [43, 32] on button "櫃檯作業" at bounding box center [34, 34] width 63 height 18
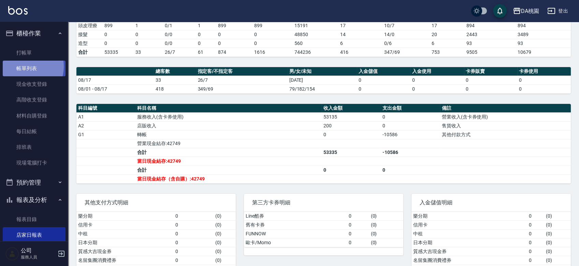
click at [24, 67] on link "帳單列表" at bounding box center [34, 69] width 63 height 16
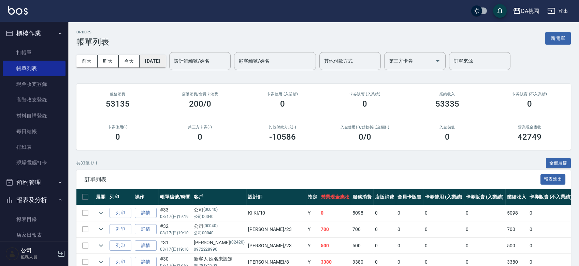
click at [144, 61] on button "2025/08/17" at bounding box center [153, 61] width 26 height 13
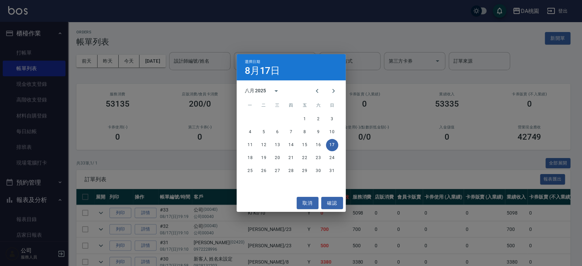
click at [126, 59] on div "選擇日期 8月17日 八月 2025 一 二 三 四 五 六 日 1 2 3 4 5 6 7 8 9 10 11 12 13 14 15 16 17 18 1…" at bounding box center [291, 133] width 582 height 266
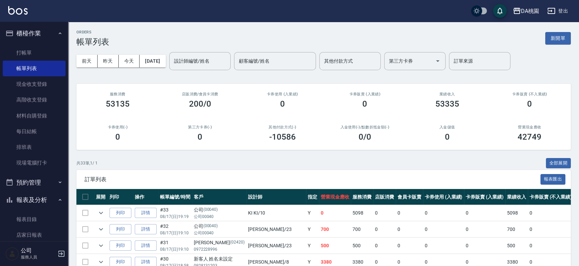
click at [125, 54] on div "前天 昨天 今天 2025/08/17 設計師編號/姓名 設計師編號/姓名 顧客編號/姓名 顧客編號/姓名 其他付款方式 其他付款方式 第三方卡券 第三方卡券…" at bounding box center [323, 61] width 494 height 29
click at [125, 58] on button "今天" at bounding box center [129, 61] width 21 height 13
click at [131, 62] on button "今天" at bounding box center [129, 61] width 21 height 13
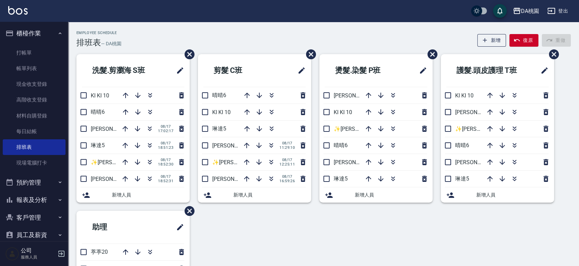
click at [236, 32] on div "Employee Schedule 排班表 — DA桃園 新增 復原 重做" at bounding box center [323, 39] width 494 height 17
